Goal: Task Accomplishment & Management: Use online tool/utility

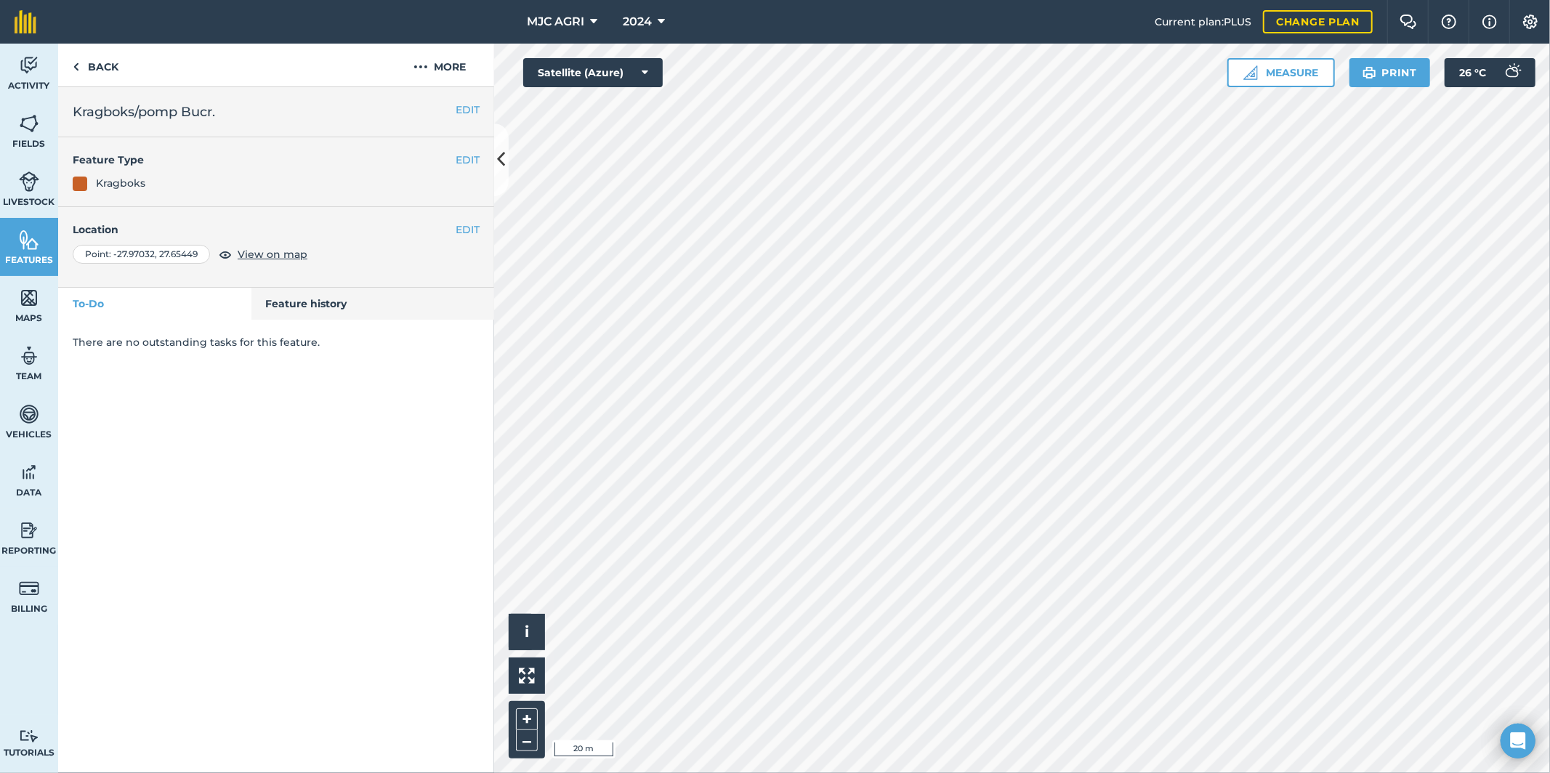
click at [114, 254] on div "Point : -27.97032 , 27.65449" at bounding box center [141, 254] width 137 height 19
drag, startPoint x: 114, startPoint y: 254, endPoint x: 198, endPoint y: 254, distance: 83.6
click at [198, 254] on div "Point : -27.97032 , 27.65449" at bounding box center [141, 254] width 137 height 19
copy div "-27.97032 , 27.65449"
